Goal: Find specific page/section: Find specific page/section

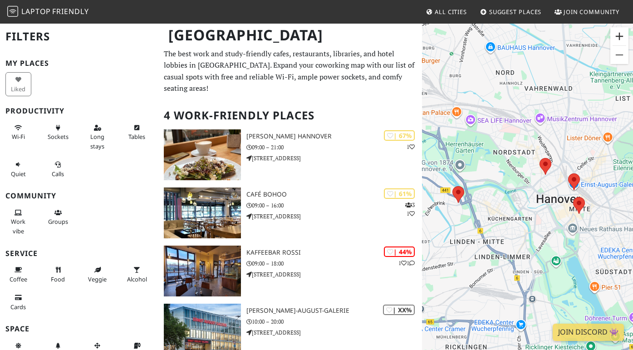
click at [620, 38] on button "Zoom in" at bounding box center [619, 36] width 18 height 18
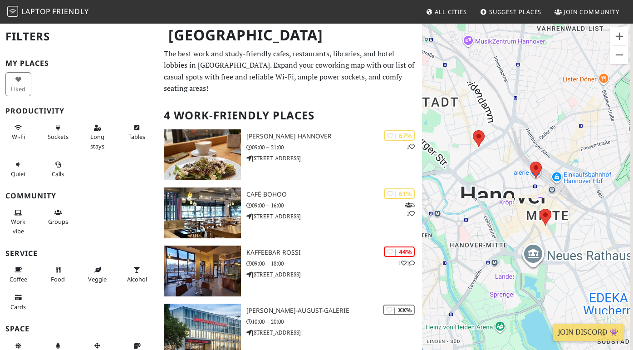
drag, startPoint x: 574, startPoint y: 148, endPoint x: 487, endPoint y: 143, distance: 87.7
click at [487, 143] on div "To navigate, press the arrow keys." at bounding box center [527, 198] width 211 height 350
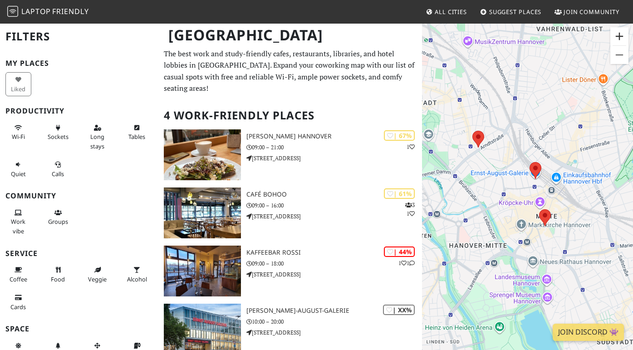
click at [621, 33] on button "Zoom in" at bounding box center [619, 36] width 18 height 18
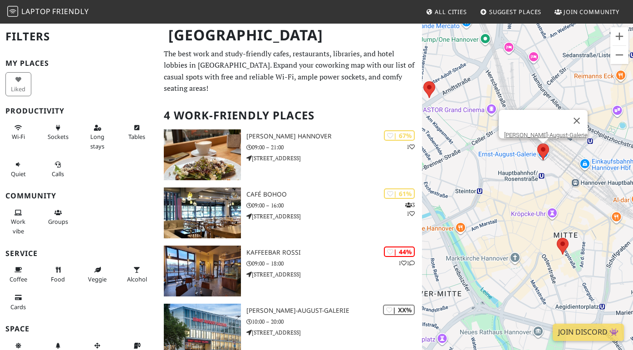
click at [537, 143] on area at bounding box center [537, 143] width 0 height 0
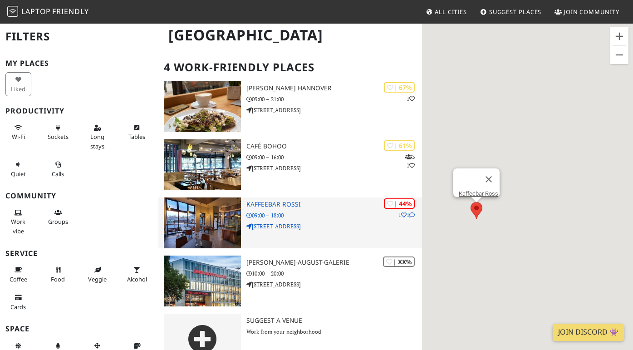
scroll to position [40, 0]
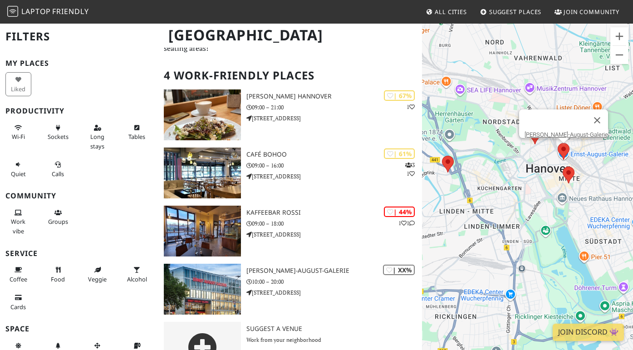
drag, startPoint x: 605, startPoint y: 158, endPoint x: 495, endPoint y: 154, distance: 109.5
click at [495, 154] on div "To navigate, press the arrow keys. Ernst-August-Galerie" at bounding box center [527, 198] width 211 height 350
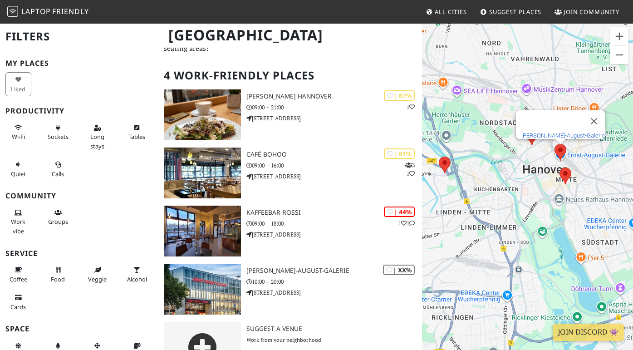
click at [566, 132] on link "[PERSON_NAME]-August-Galerie" at bounding box center [564, 135] width 84 height 7
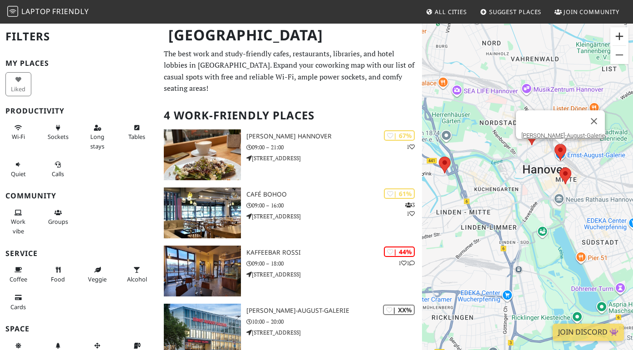
click at [617, 35] on button "Zoom in" at bounding box center [619, 36] width 18 height 18
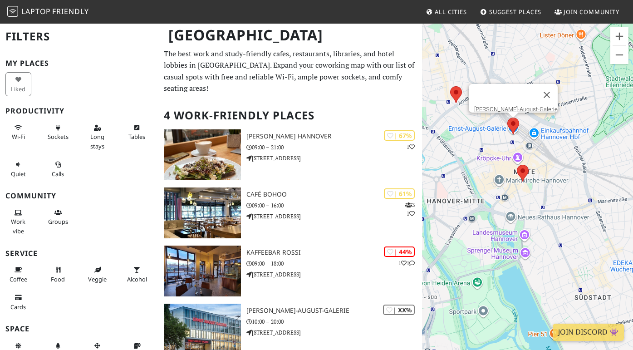
drag, startPoint x: 527, startPoint y: 175, endPoint x: 442, endPoint y: 190, distance: 86.2
click at [442, 190] on div "To navigate, press the arrow keys. Ernst-August-Galerie" at bounding box center [527, 198] width 211 height 350
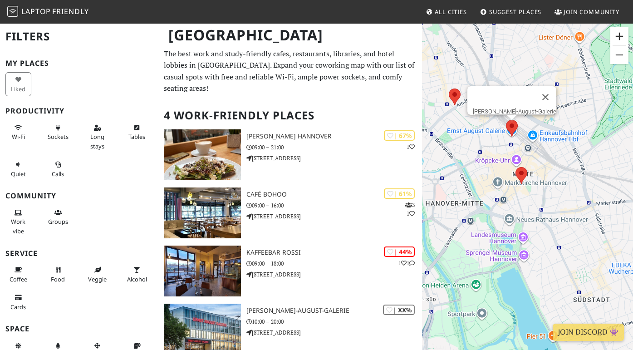
click at [625, 35] on button "Zoom in" at bounding box center [619, 36] width 18 height 18
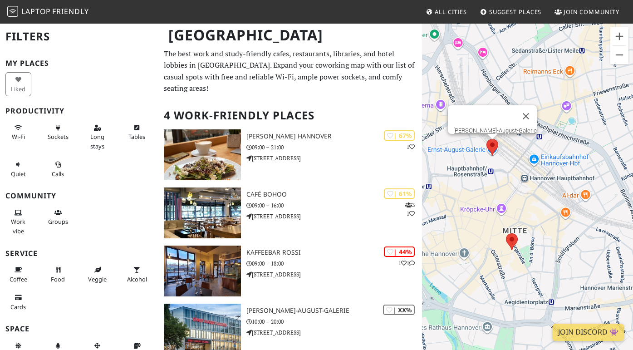
drag, startPoint x: 560, startPoint y: 71, endPoint x: 556, endPoint y: 154, distance: 83.6
click at [556, 154] on div "To navigate, press the arrow keys. Ernst-August-Galerie" at bounding box center [527, 198] width 211 height 350
click at [617, 35] on button "Zoom in" at bounding box center [619, 36] width 18 height 18
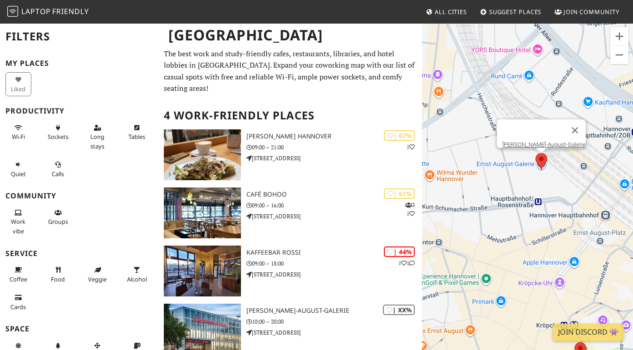
drag, startPoint x: 519, startPoint y: 124, endPoint x: 604, endPoint y: 181, distance: 102.3
click at [604, 181] on div "To navigate, press the arrow keys. Ernst-August-Galerie" at bounding box center [527, 198] width 211 height 350
